Goal: Transaction & Acquisition: Purchase product/service

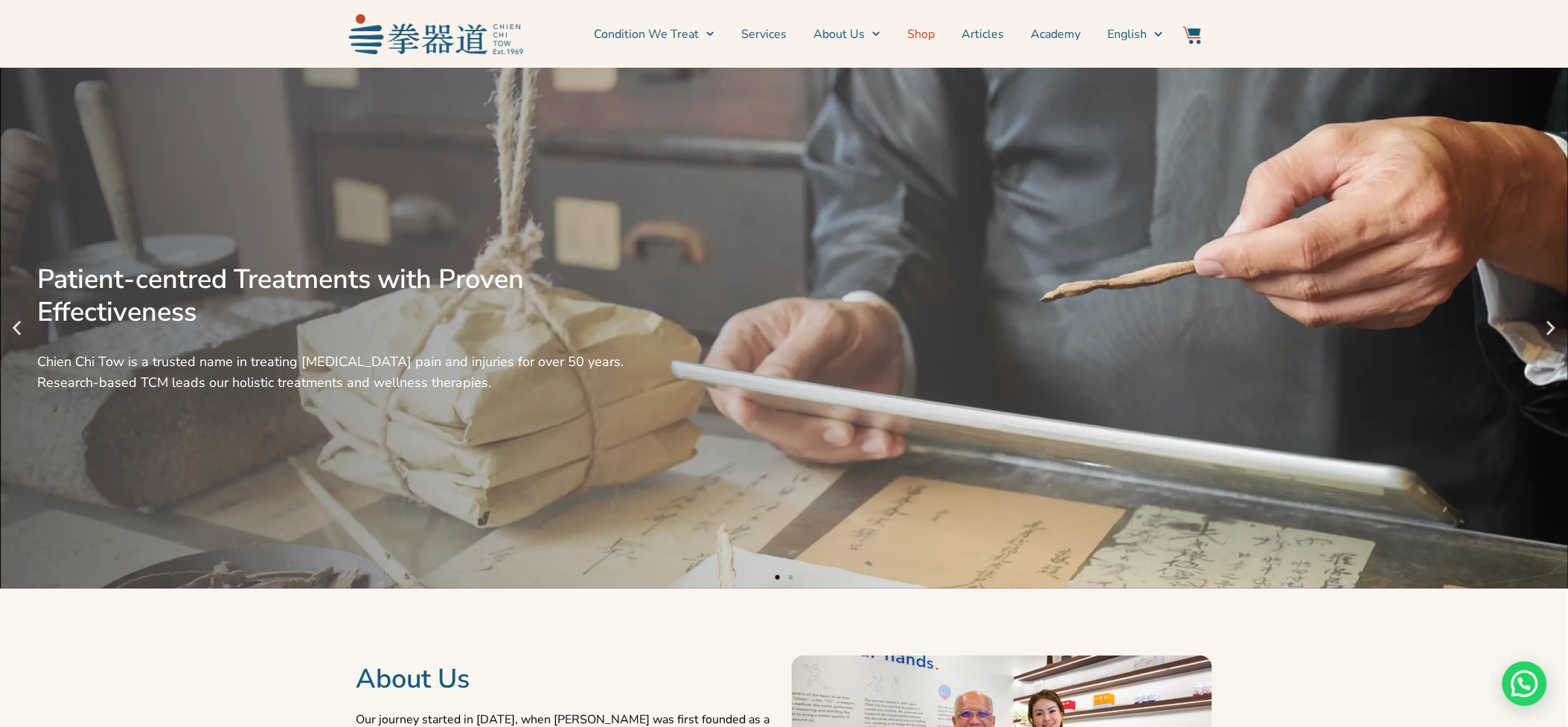
click at [912, 38] on link "Shop" at bounding box center [921, 34] width 28 height 38
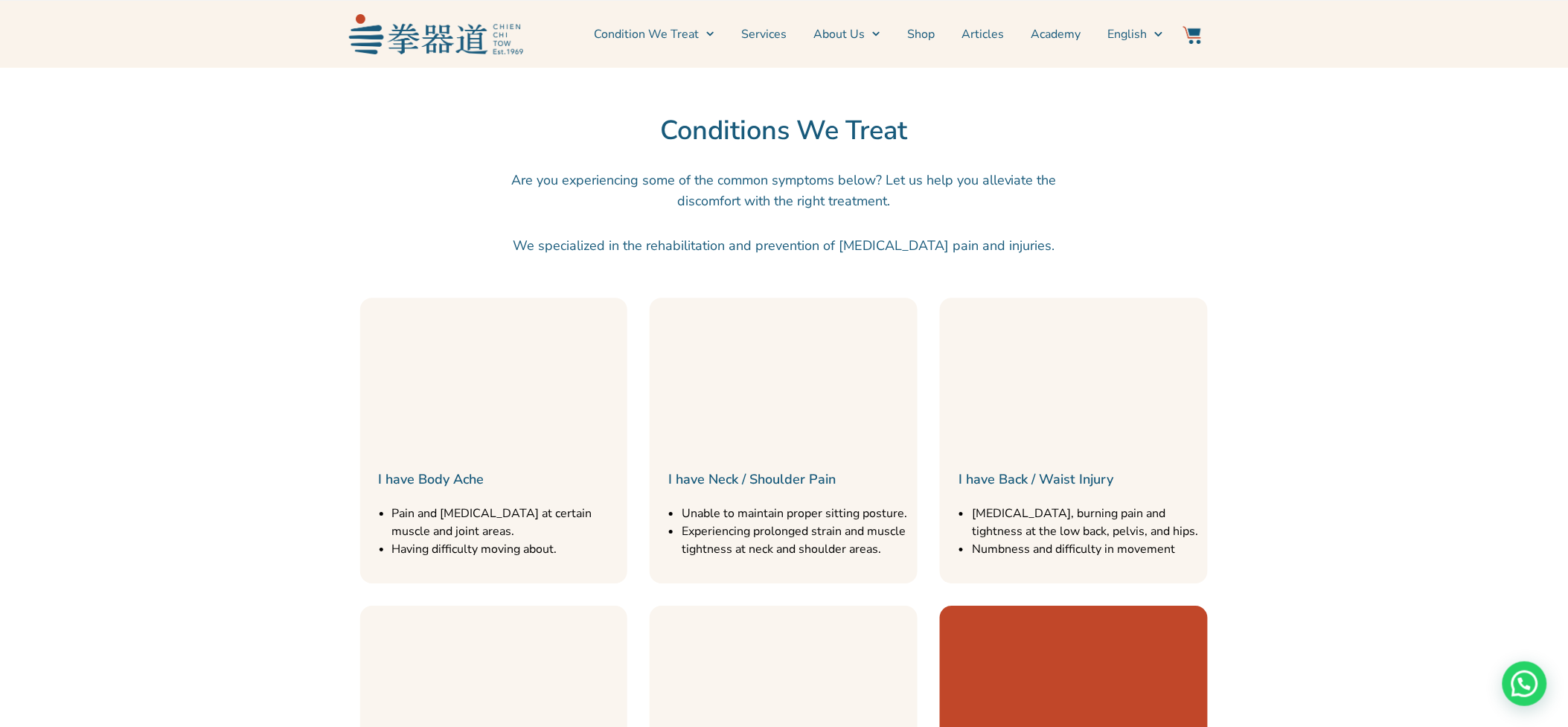
scroll to position [1721, 0]
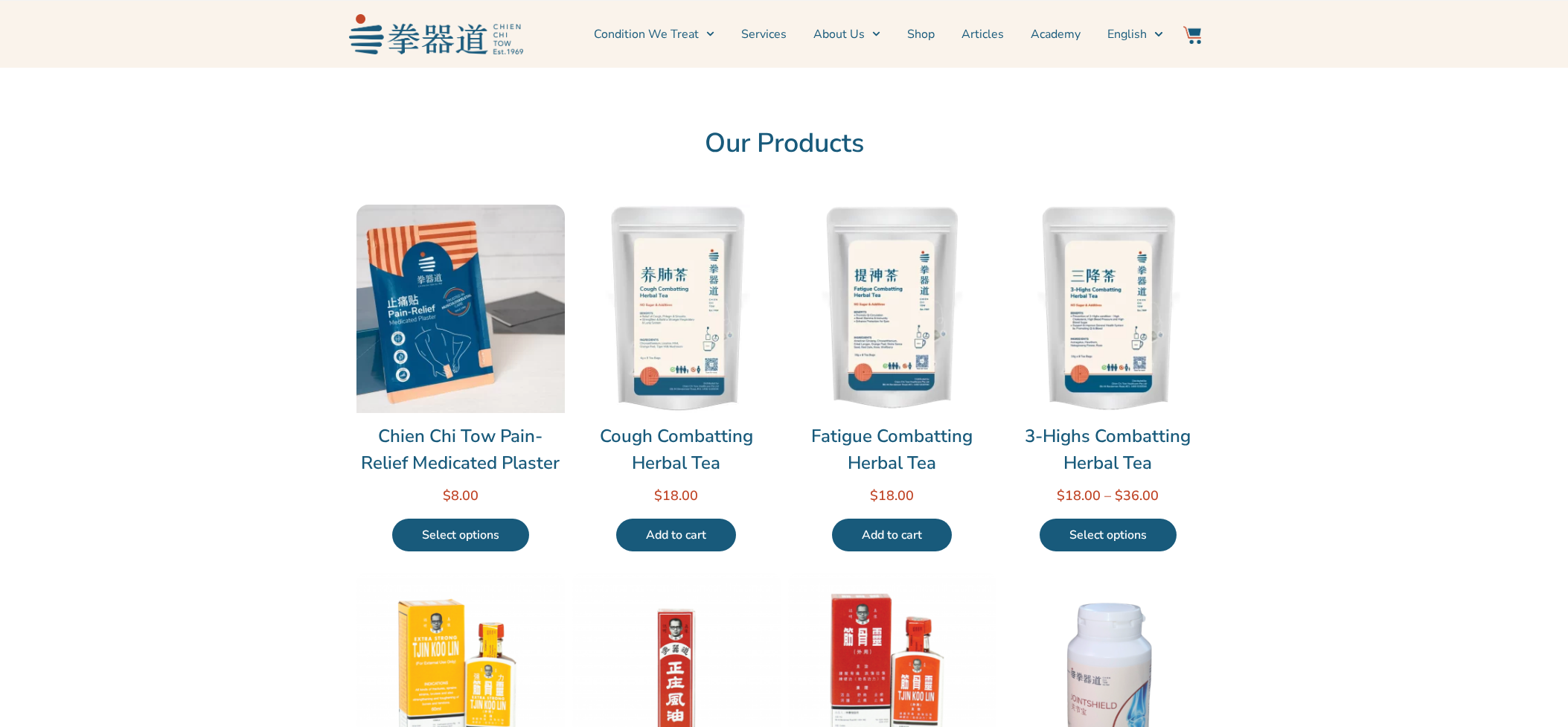
scroll to position [413, 0]
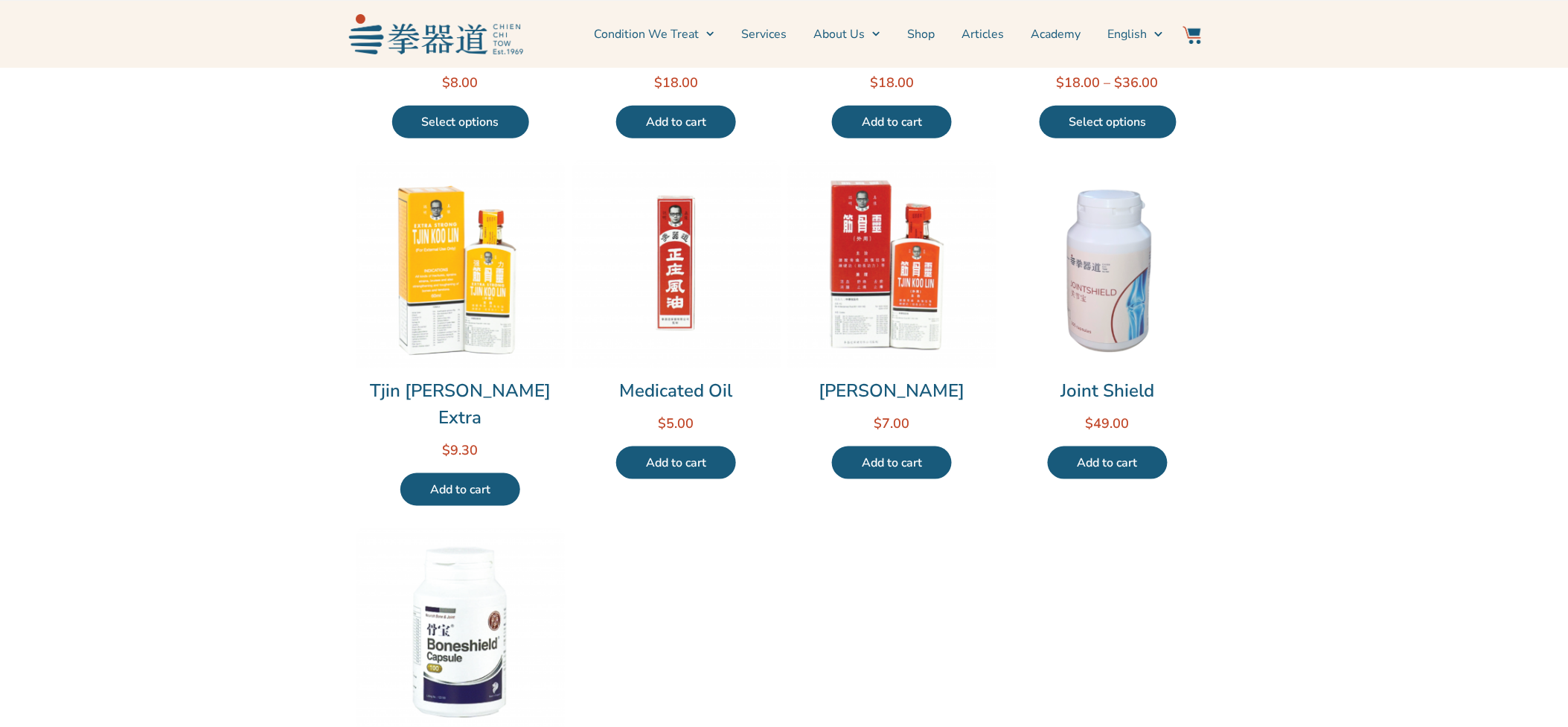
click at [405, 138] on link "Select options" at bounding box center [460, 122] width 137 height 33
click at [447, 138] on link "Select options" at bounding box center [460, 122] width 137 height 33
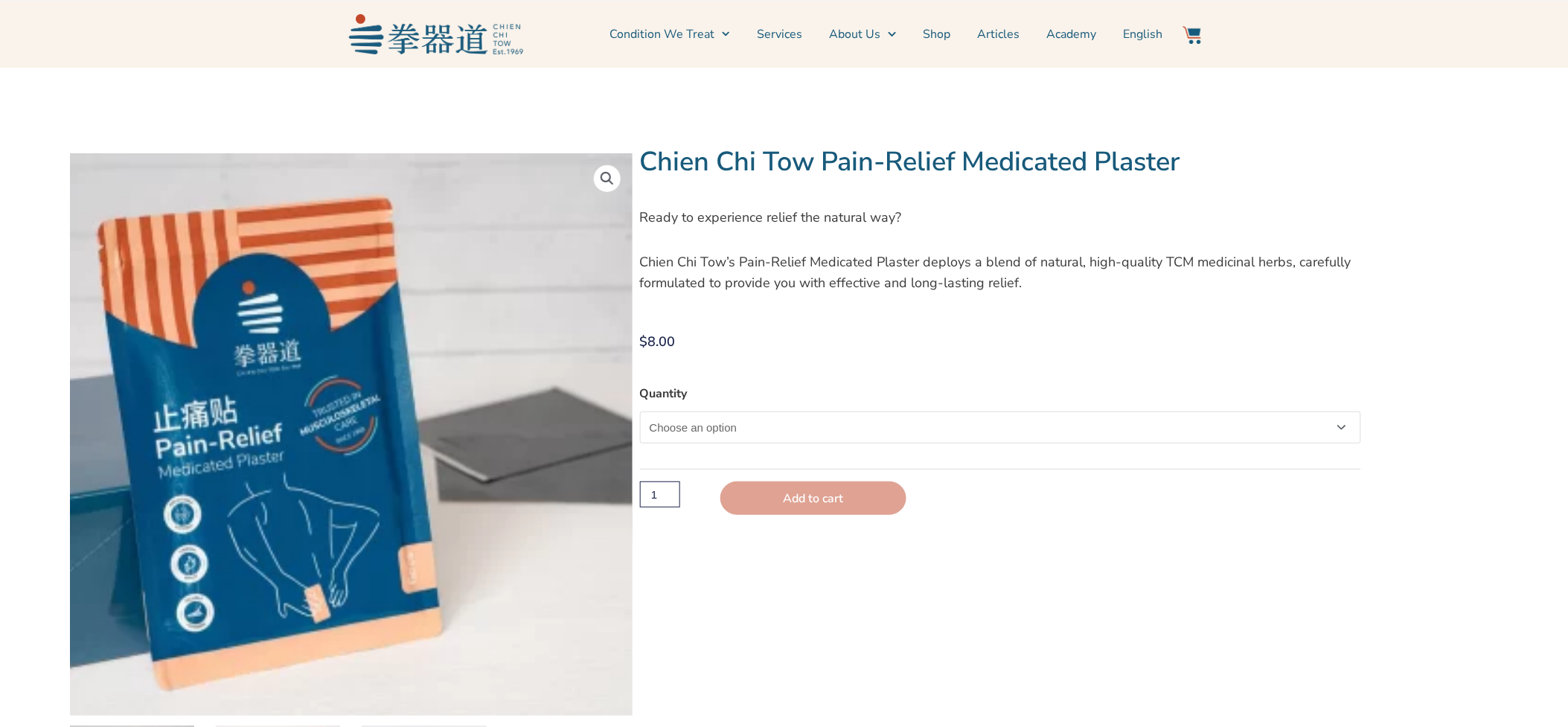
drag, startPoint x: 748, startPoint y: 425, endPoint x: 735, endPoint y: 427, distance: 13.2
click at [748, 425] on select "Choose an option Single" at bounding box center [1000, 427] width 721 height 32
select select "Single"
click at [640, 411] on select "Choose an option Single" at bounding box center [1000, 427] width 721 height 32
click at [817, 506] on button "Add to cart" at bounding box center [813, 500] width 186 height 33
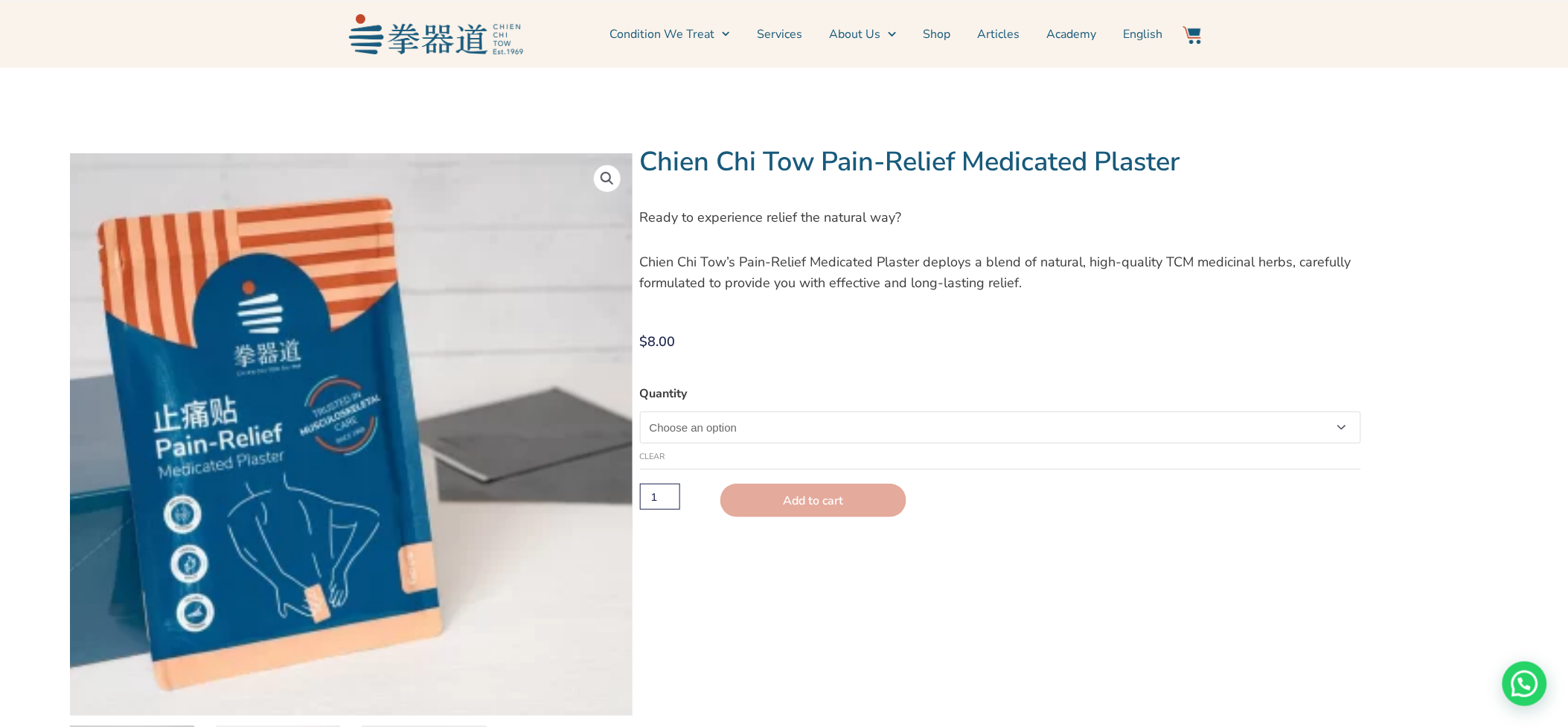
click at [798, 499] on button "Add to cart" at bounding box center [813, 500] width 186 height 33
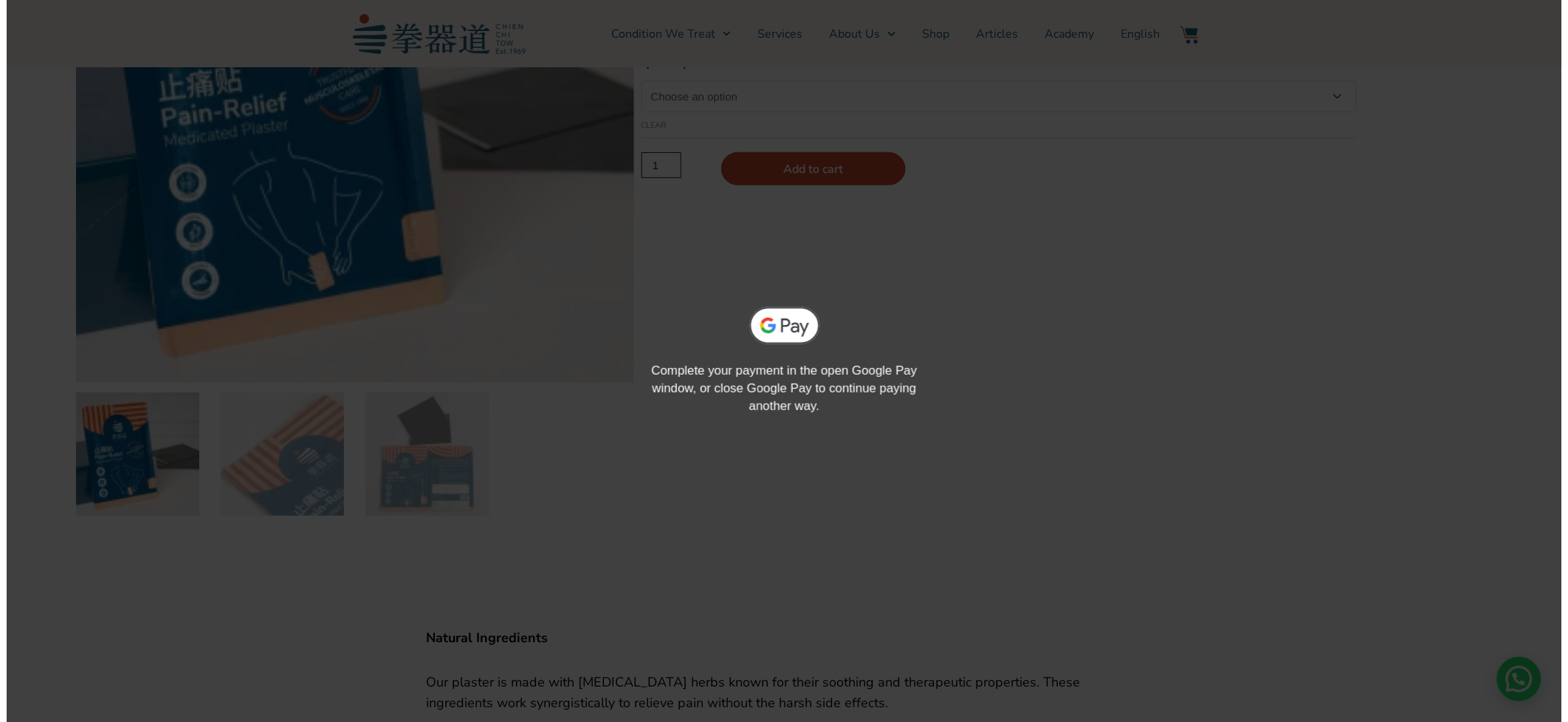
scroll to position [329, 0]
